Goal: Information Seeking & Learning: Learn about a topic

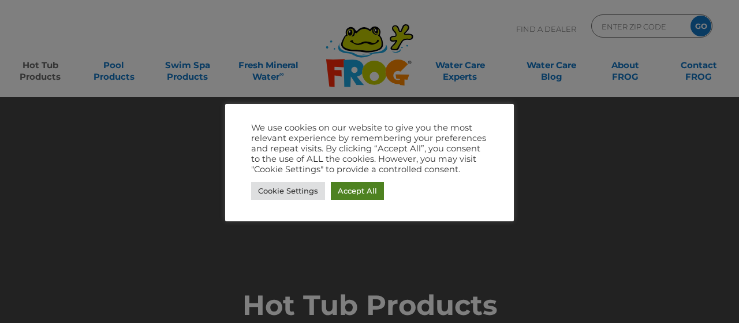
click at [363, 191] on link "Accept All" at bounding box center [357, 191] width 53 height 18
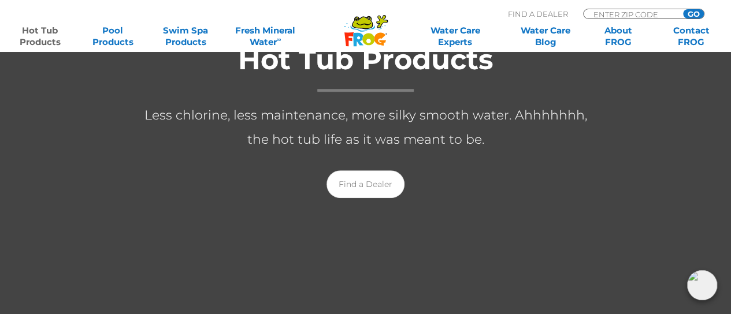
scroll to position [231, 0]
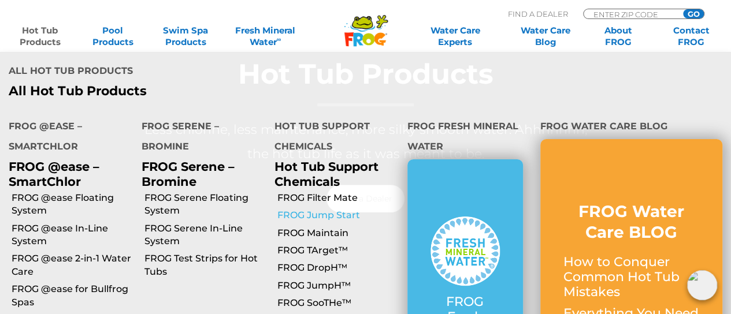
click at [318, 209] on link "FROG Jump Start" at bounding box center [337, 215] width 121 height 13
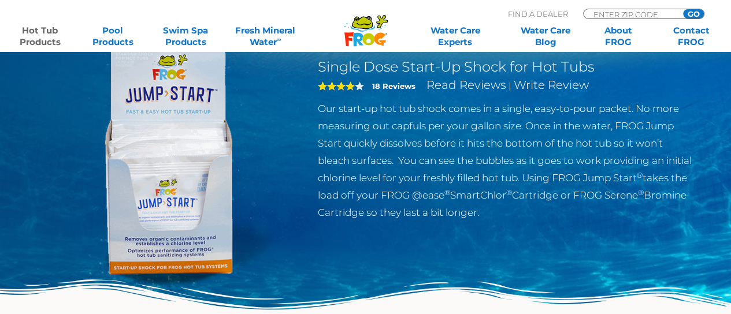
scroll to position [58, 0]
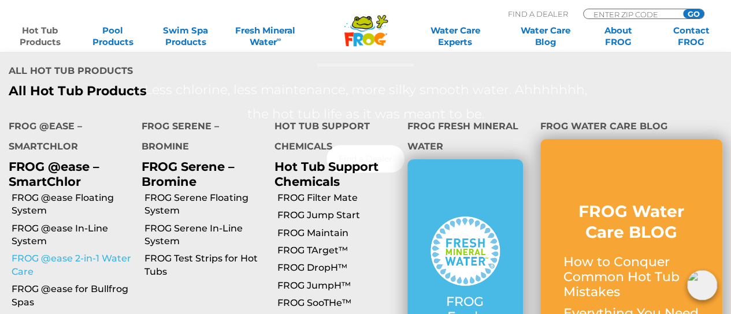
scroll to position [289, 0]
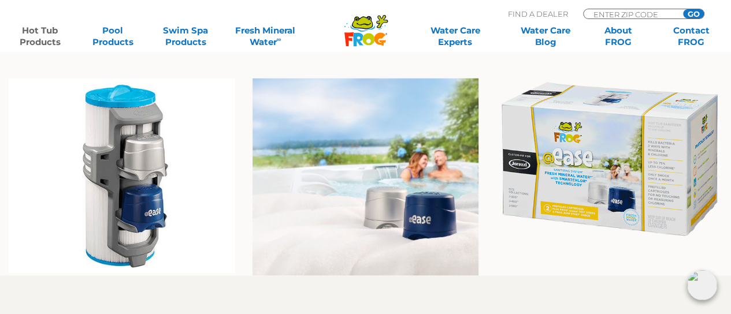
scroll to position [867, 0]
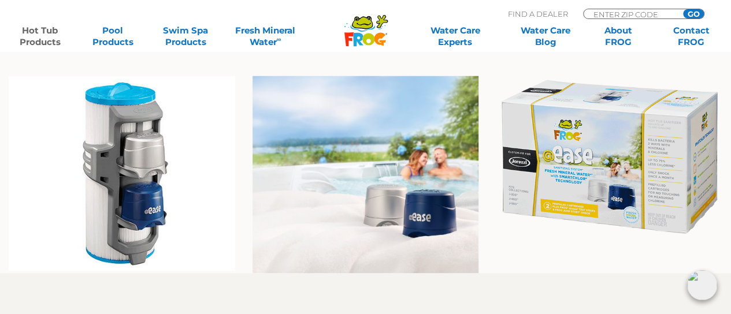
click at [378, 201] on img at bounding box center [365, 175] width 226 height 198
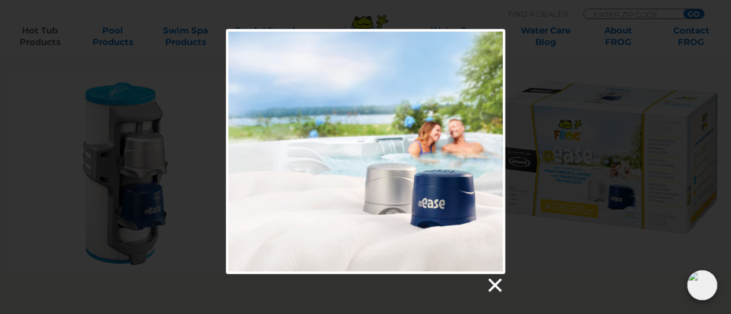
click at [499, 285] on link at bounding box center [493, 285] width 17 height 17
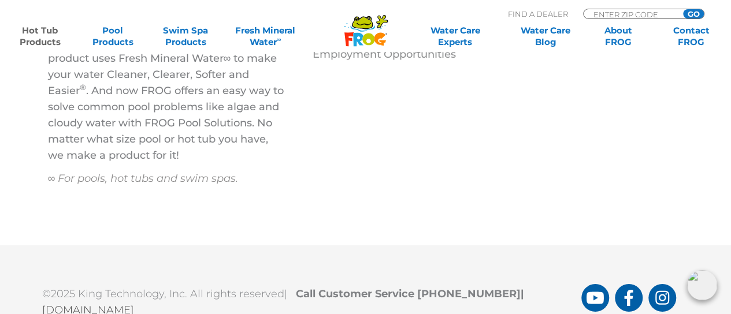
scroll to position [4185, 0]
